Goal: Task Accomplishment & Management: Manage account settings

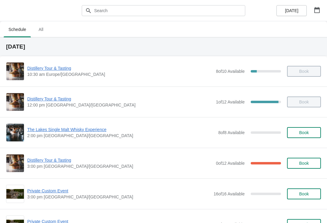
click at [321, 13] on button "button" at bounding box center [317, 10] width 11 height 11
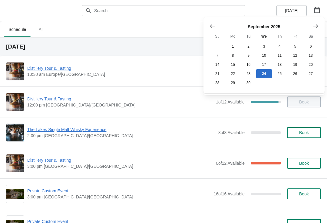
click at [319, 24] on button "Show next month, October 2025" at bounding box center [315, 26] width 11 height 11
click at [266, 55] on button "8" at bounding box center [263, 55] width 15 height 9
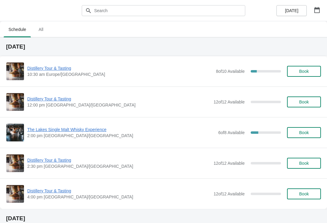
click at [82, 132] on span "The Lakes Single Malt Whisky Experience" at bounding box center [121, 129] width 188 height 6
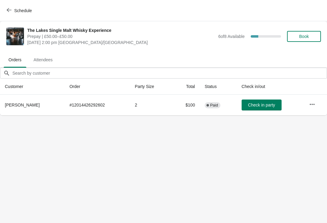
click at [316, 102] on button "button" at bounding box center [312, 104] width 11 height 11
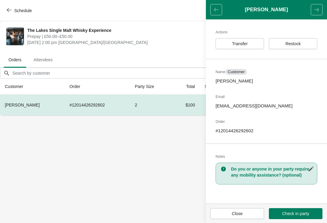
click at [243, 48] on button "Transfer" at bounding box center [240, 43] width 48 height 11
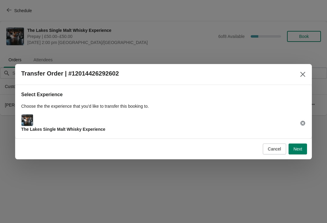
click at [299, 149] on span "Next" at bounding box center [298, 148] width 9 height 5
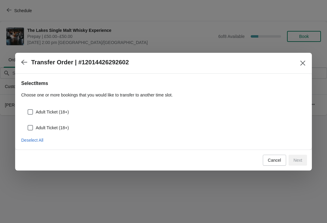
click at [38, 141] on span "Deselect All" at bounding box center [32, 140] width 22 height 5
click at [48, 108] on label "Adult Ticket (18+)" at bounding box center [48, 112] width 42 height 8
click at [28, 109] on input "Adult Ticket (18+)" at bounding box center [28, 109] width 0 height 0
checkbox input "true"
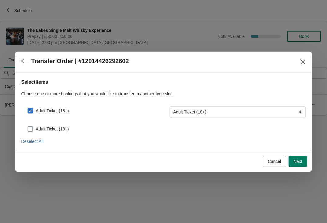
click at [54, 126] on span "Adult Ticket (18+)" at bounding box center [52, 129] width 33 height 6
click at [28, 126] on input "Adult Ticket (18+)" at bounding box center [28, 126] width 0 height 0
checkbox input "true"
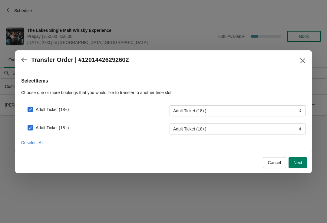
click at [301, 163] on span "Next" at bounding box center [298, 162] width 9 height 5
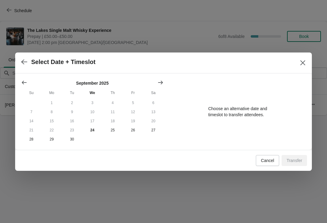
click at [160, 79] on icon "Show next month, October 2025" at bounding box center [161, 82] width 6 height 6
click at [114, 109] on button "9" at bounding box center [113, 111] width 20 height 9
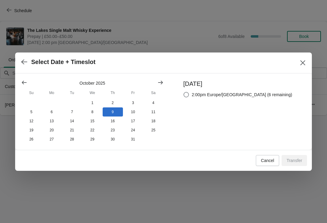
click at [232, 94] on span "2:00pm Europe/[GEOGRAPHIC_DATA] (6 remaining)" at bounding box center [242, 95] width 101 height 6
click at [184, 92] on input "2:00pm Europe/[GEOGRAPHIC_DATA] (6 remaining)" at bounding box center [184, 92] width 0 height 0
radio input "true"
click at [297, 161] on span "Transfer" at bounding box center [295, 160] width 16 height 5
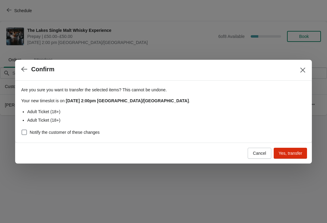
click at [98, 128] on label "Notify the customer of these changes" at bounding box center [60, 132] width 79 height 8
click at [22, 129] on input "Notify the customer of these changes" at bounding box center [22, 129] width 0 height 0
checkbox input "true"
click at [296, 157] on button "Yes, transfer" at bounding box center [290, 153] width 33 height 11
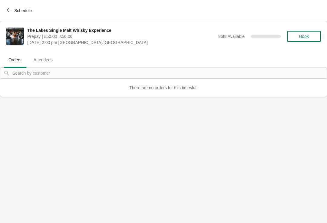
click at [12, 9] on span "Schedule" at bounding box center [20, 11] width 24 height 6
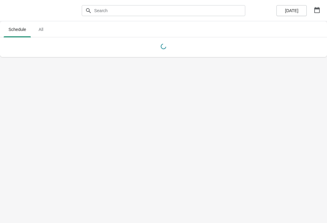
click at [297, 8] on span "[DATE]" at bounding box center [291, 10] width 13 height 5
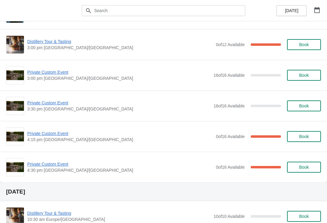
scroll to position [123, 0]
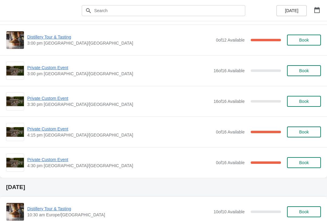
click at [56, 129] on span "Private Custom Event" at bounding box center [120, 129] width 186 height 6
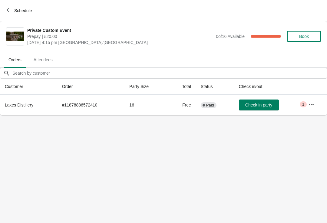
click at [310, 105] on icon "button" at bounding box center [312, 104] width 6 height 6
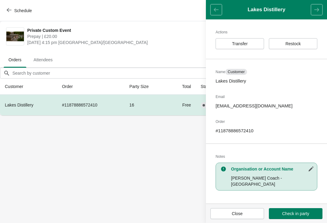
click at [244, 218] on button "Close" at bounding box center [238, 213] width 54 height 11
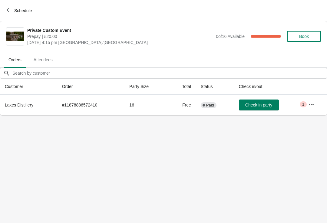
click at [13, 6] on button "Schedule" at bounding box center [20, 10] width 34 height 11
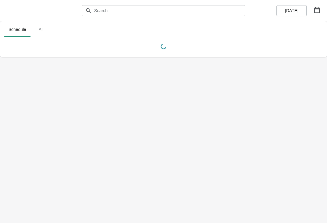
click at [317, 9] on icon "button" at bounding box center [317, 10] width 5 height 6
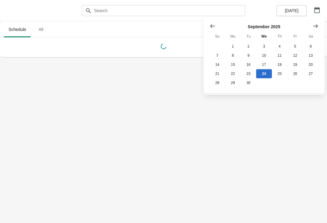
click at [317, 23] on icon "Show next month, October 2025" at bounding box center [316, 26] width 6 height 6
click at [268, 82] on button "29" at bounding box center [263, 82] width 15 height 9
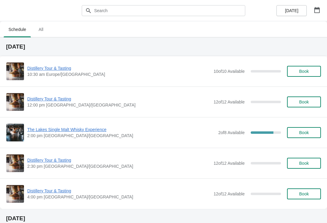
click at [87, 129] on span "The Lakes Single Malt Whisky Experience" at bounding box center [121, 129] width 188 height 6
